Goal: Task Accomplishment & Management: Use online tool/utility

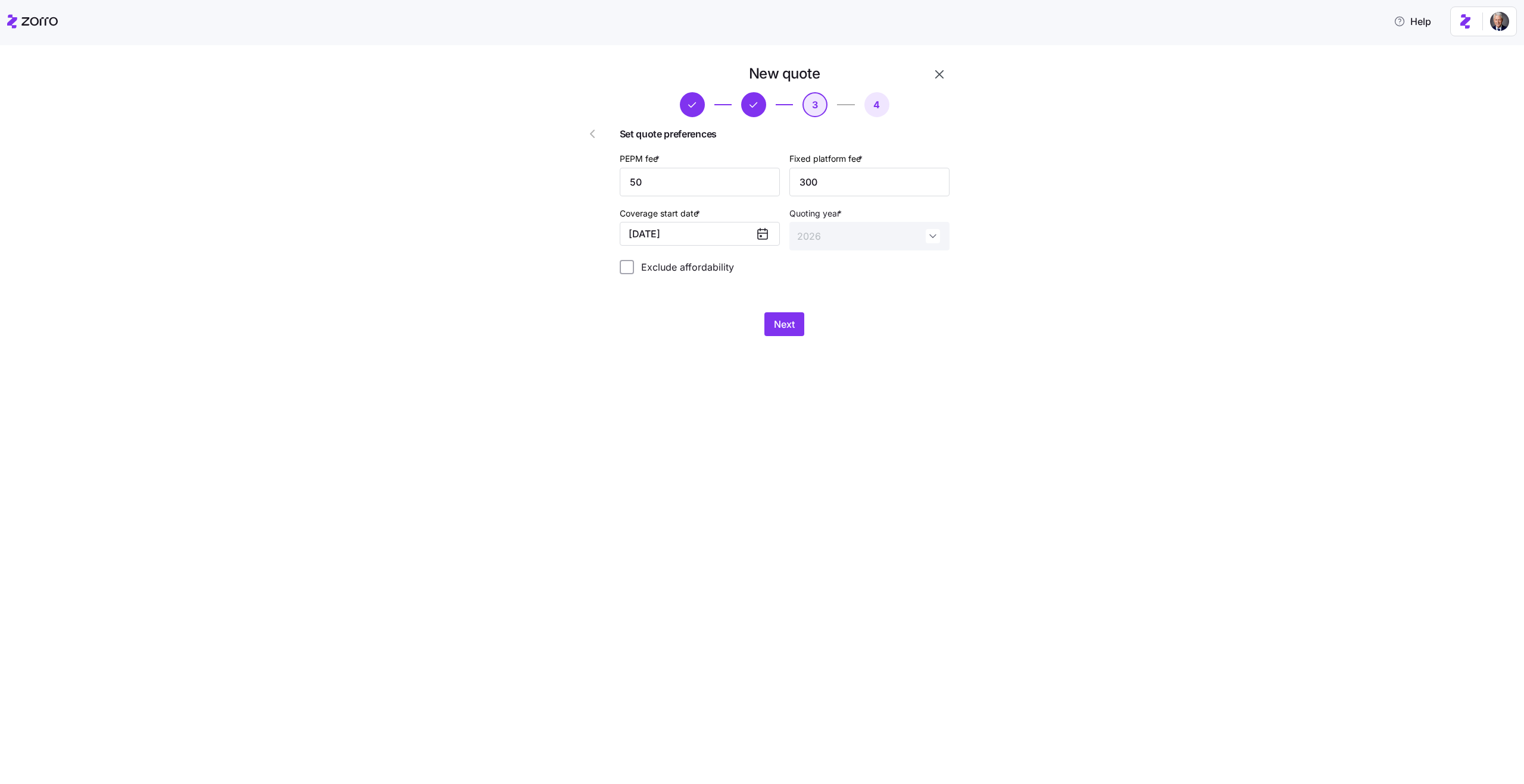
click at [592, 135] on icon "button" at bounding box center [592, 134] width 14 height 14
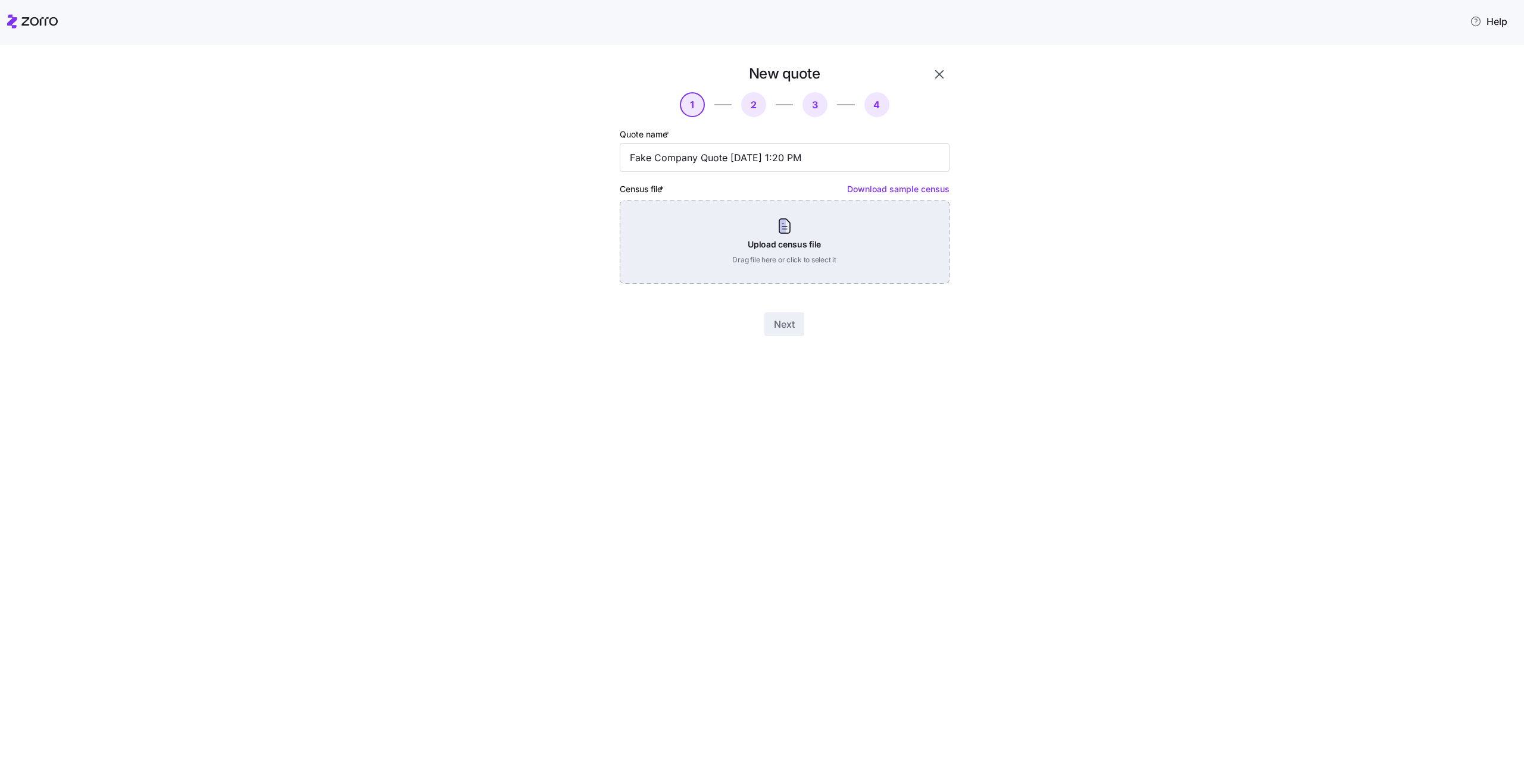
click at [755, 230] on div "Upload census file Drag file here or click to select it" at bounding box center [784, 242] width 330 height 83
